Goal: Information Seeking & Learning: Learn about a topic

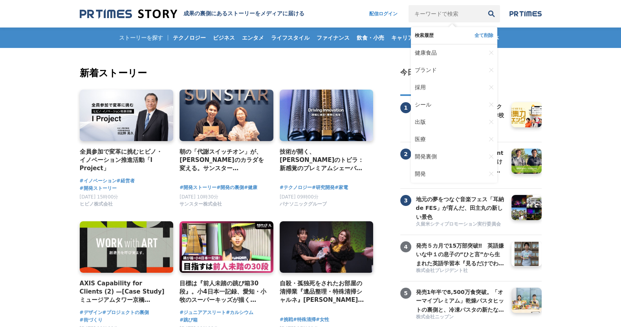
click at [436, 17] on input "キーワードで検索" at bounding box center [446, 13] width 74 height 17
type input "醸造"
click at [483, 5] on button "検索" at bounding box center [491, 13] width 17 height 17
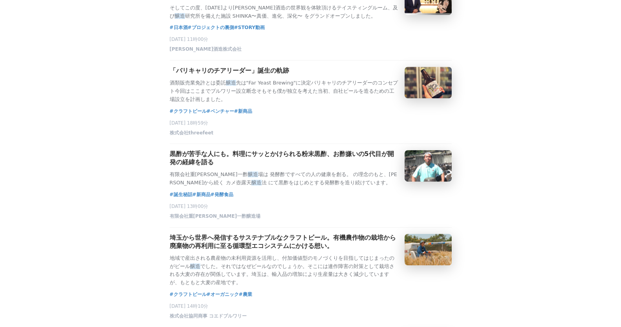
scroll to position [607, 0]
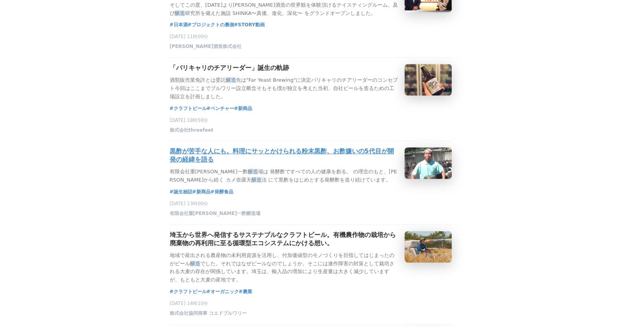
click at [180, 164] on h3 "黒酢が苦手な人にも。料理にサッとかけられる粉末黒酢、お酢嫌いの5代目が開発の経緯を語る" at bounding box center [284, 155] width 229 height 17
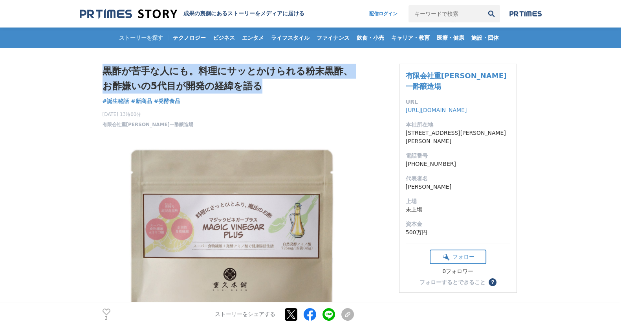
drag, startPoint x: 102, startPoint y: 68, endPoint x: 270, endPoint y: 90, distance: 169.1
click at [270, 90] on h1 "黒酢が苦手な人にも。料理にサッとかけられる粉末黒酢、お酢嫌いの5代目が開発の経緯を語る" at bounding box center [228, 79] width 251 height 30
drag, startPoint x: 106, startPoint y: 73, endPoint x: 277, endPoint y: 85, distance: 172.1
click at [277, 85] on h1 "黒酢が苦手な人にも。料理にサッとかけられる粉末黒酢、お酢嫌いの5代目が開発の経緯を語る" at bounding box center [228, 79] width 251 height 30
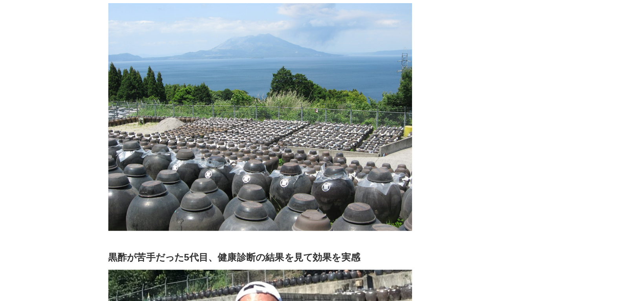
scroll to position [724, 0]
